Goal: Navigation & Orientation: Find specific page/section

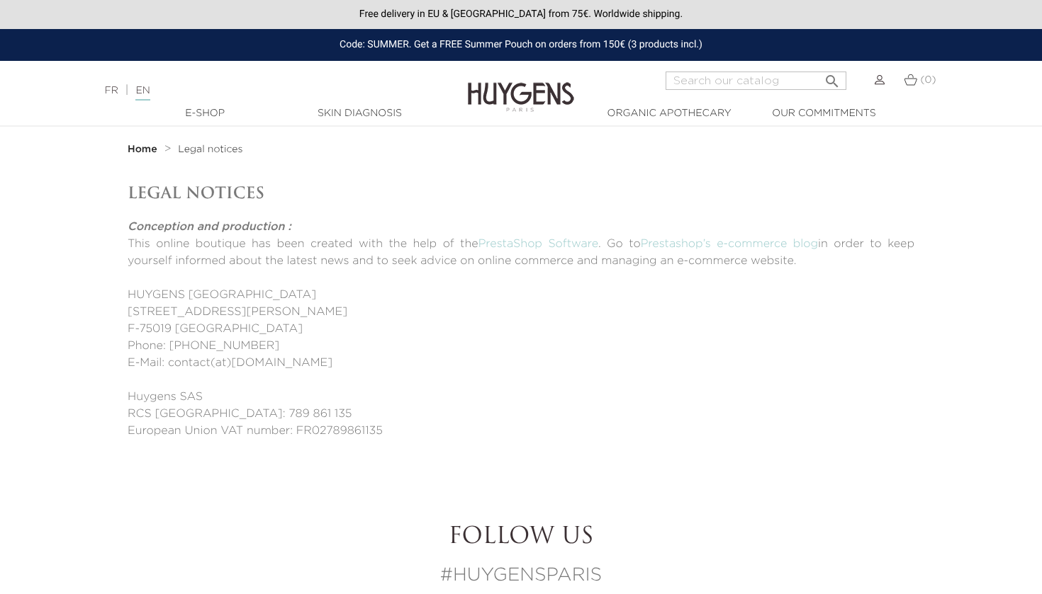
click at [523, 106] on img at bounding box center [521, 87] width 106 height 55
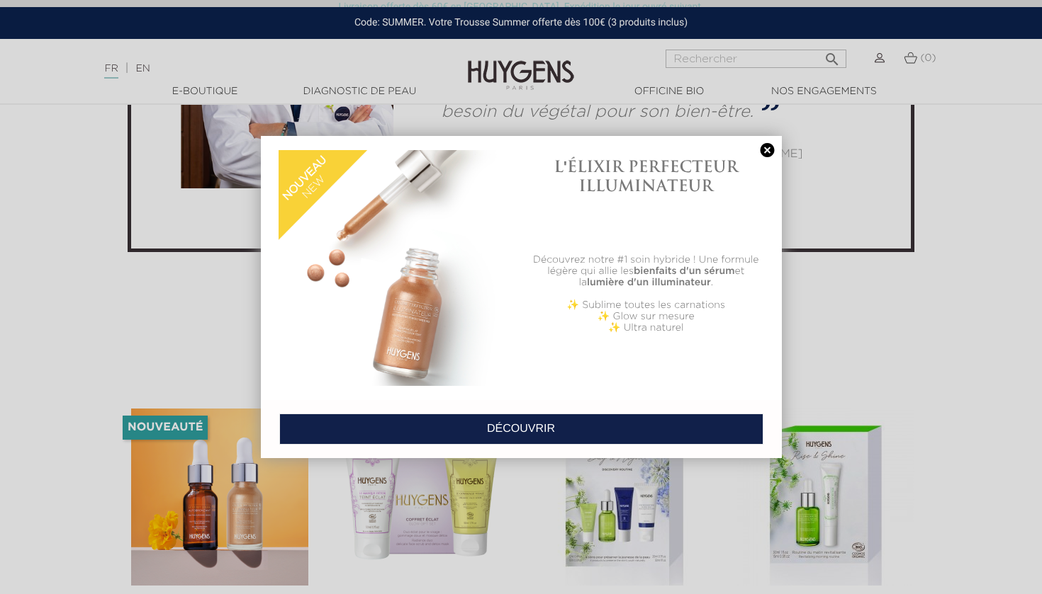
scroll to position [3999, 1]
click at [764, 144] on link at bounding box center [767, 150] width 20 height 15
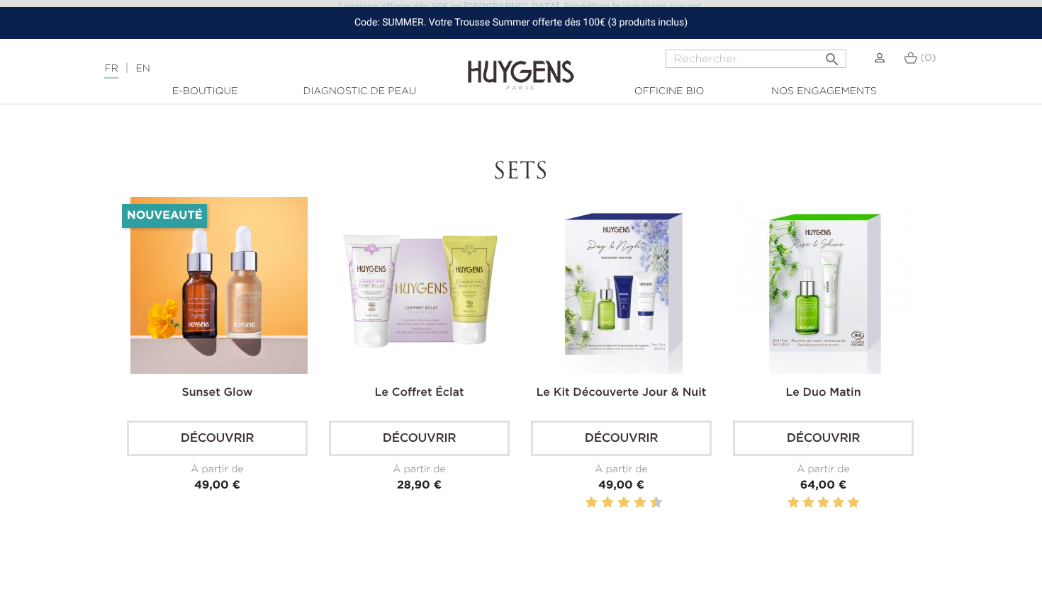
scroll to position [4233, 1]
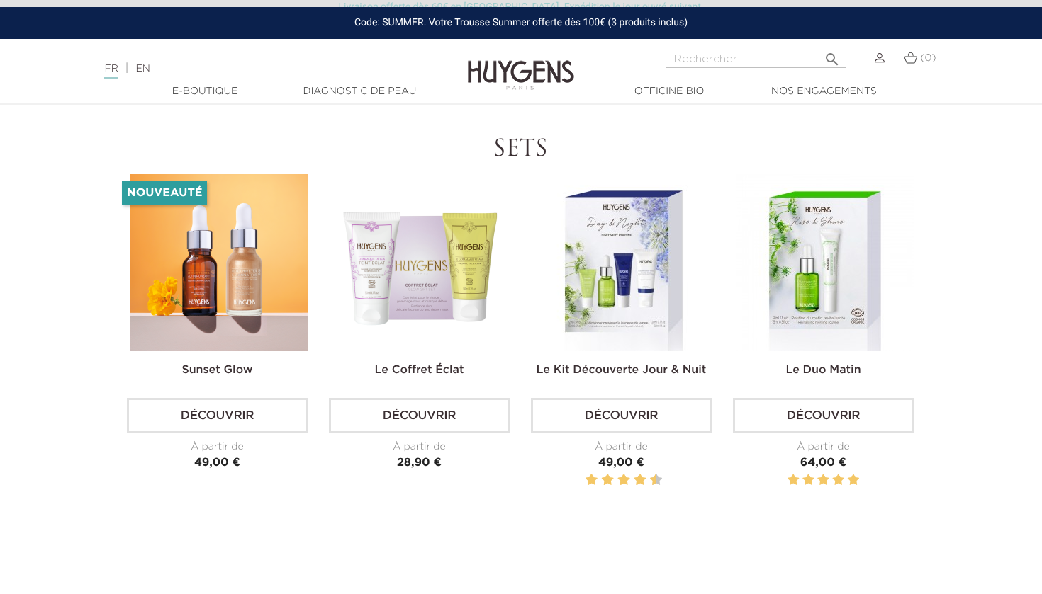
click at [516, 154] on h2 "SETS" at bounding box center [520, 150] width 786 height 27
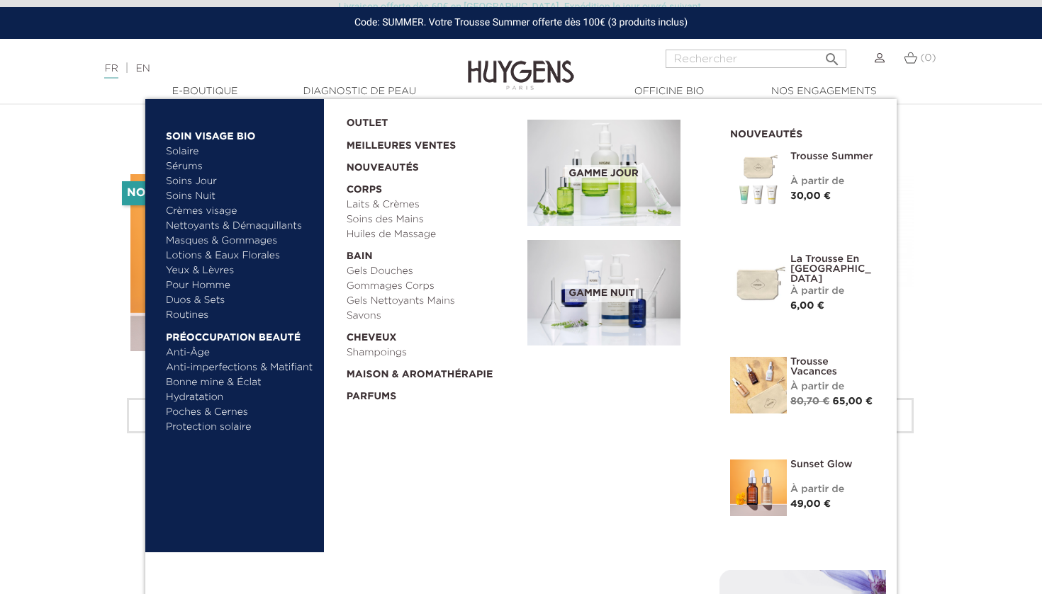
click at [181, 163] on link "Sérums" at bounding box center [240, 166] width 148 height 15
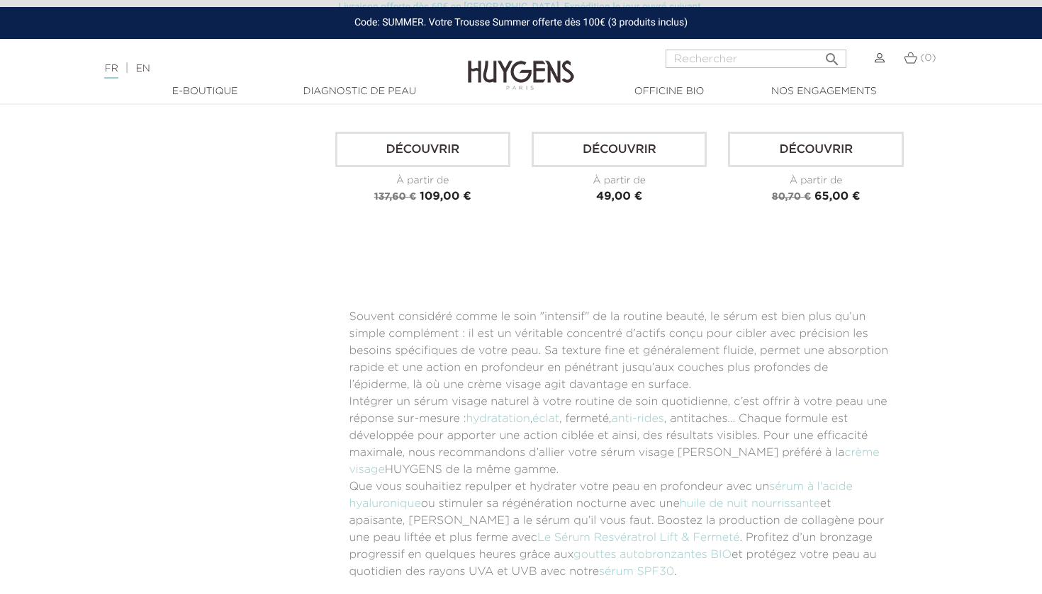
scroll to position [2178, 0]
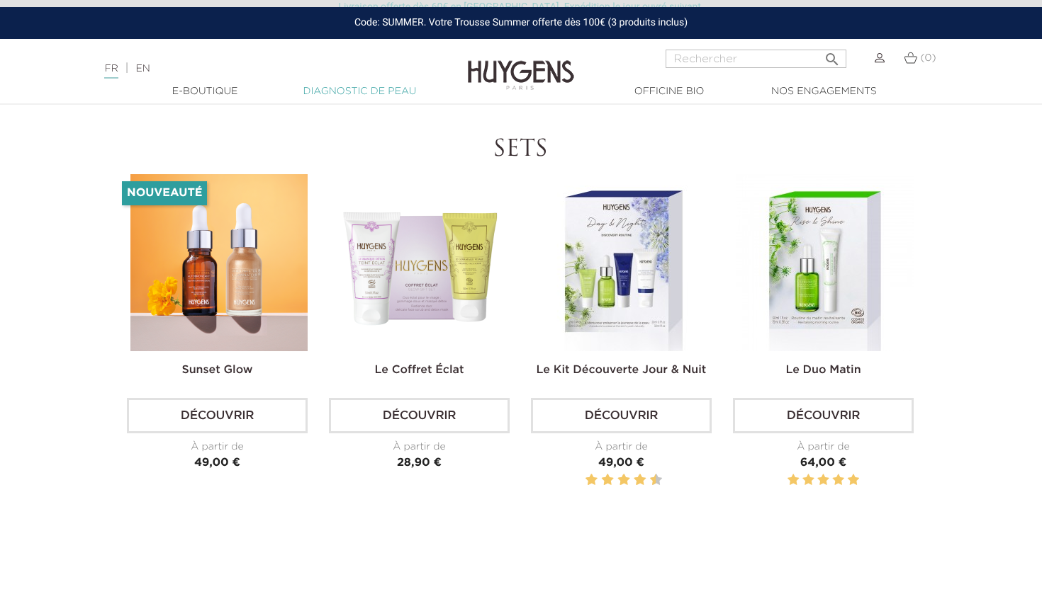
click at [339, 96] on link "Diagnostic de peau" at bounding box center [359, 91] width 142 height 15
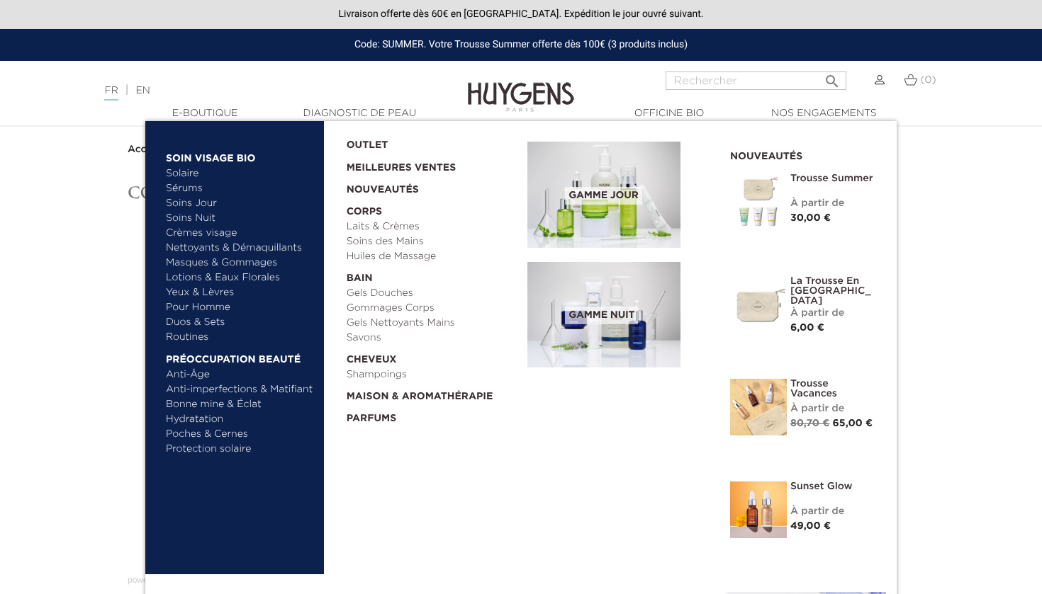
click at [187, 337] on link "Routines" at bounding box center [240, 337] width 148 height 15
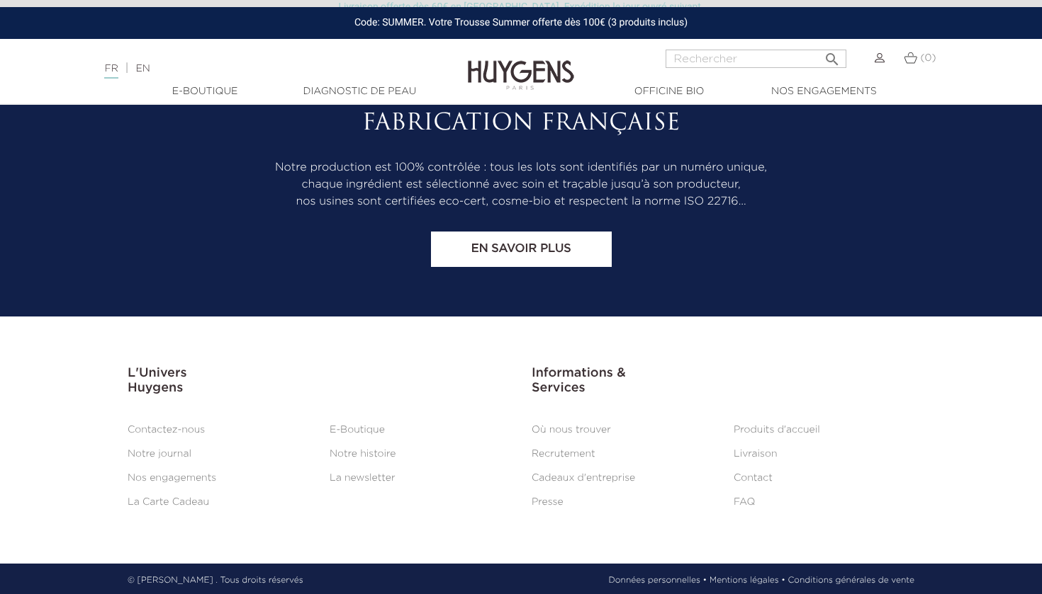
scroll to position [2339, 0]
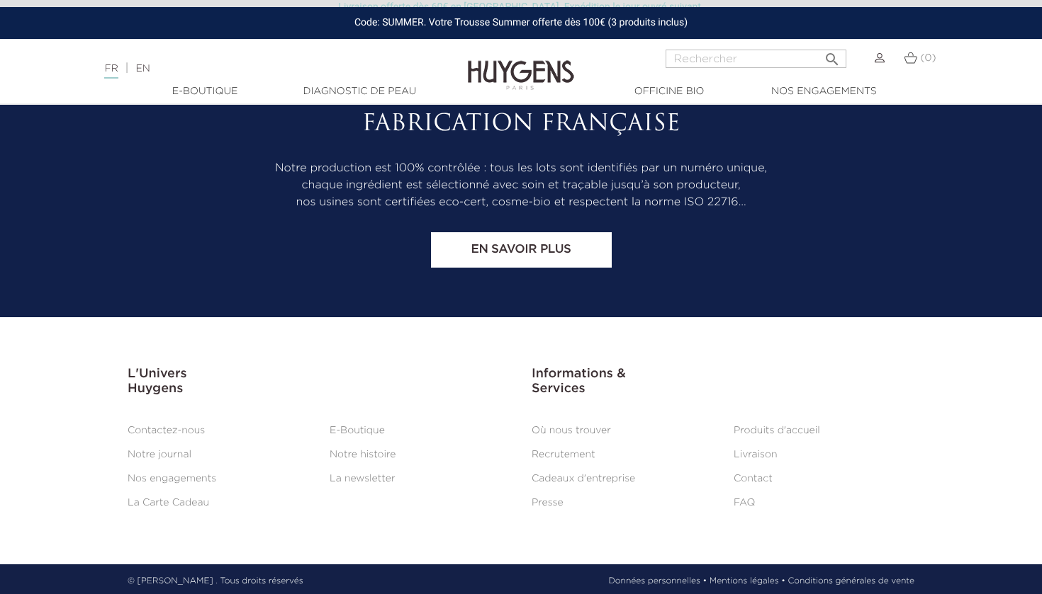
click at [176, 427] on link "Contactez-nous" at bounding box center [166, 431] width 77 height 10
